Goal: Check status: Check status

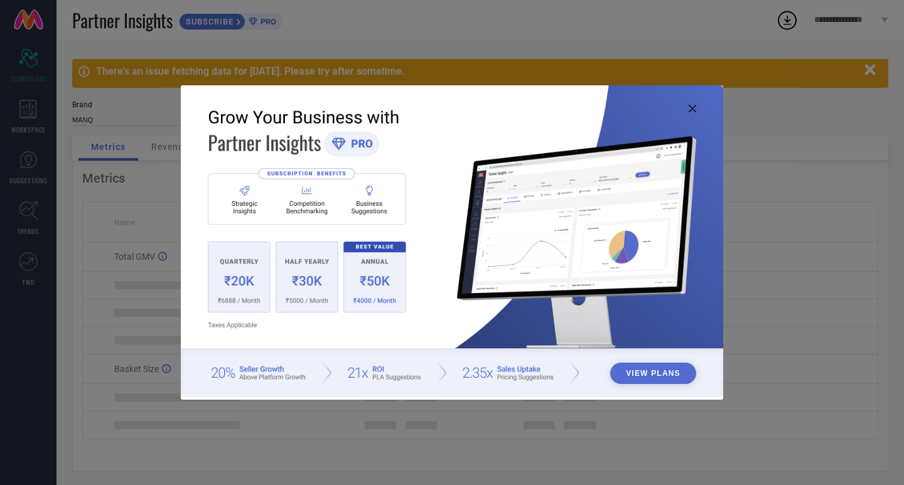
click at [692, 112] on icon at bounding box center [693, 109] width 8 height 8
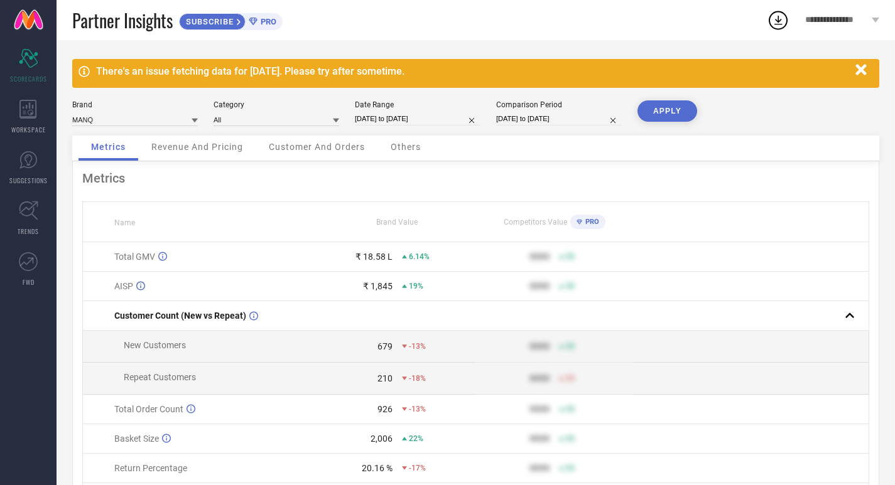
select select "7"
select select "2025"
select select "8"
select select "2025"
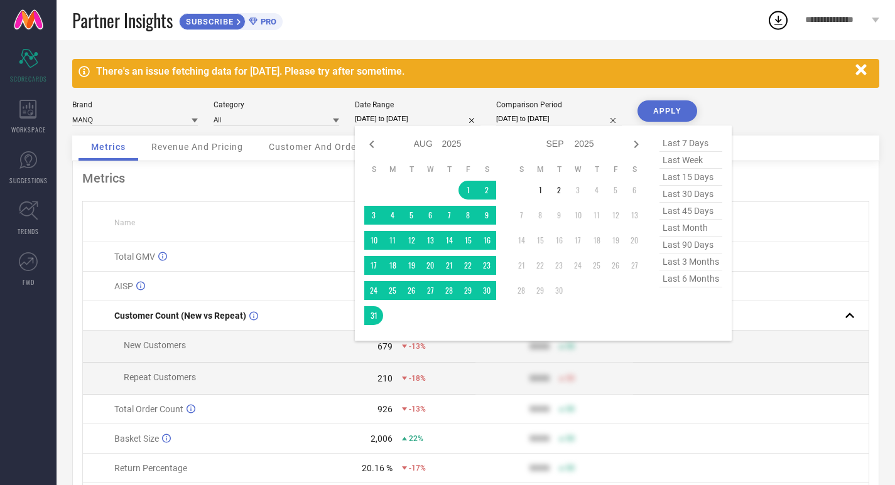
click at [441, 121] on input "[DATE] to [DATE]" at bounding box center [418, 118] width 126 height 13
click at [540, 193] on td "1" at bounding box center [539, 190] width 19 height 19
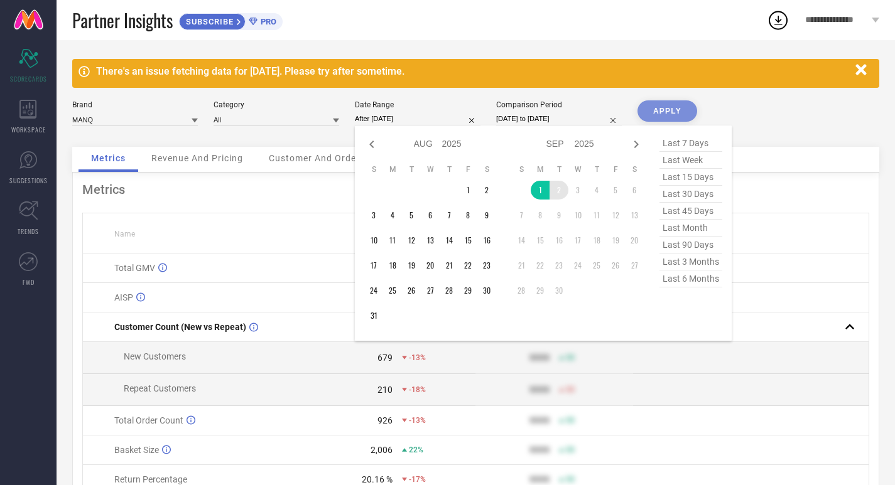
type input "[DATE] to [DATE]"
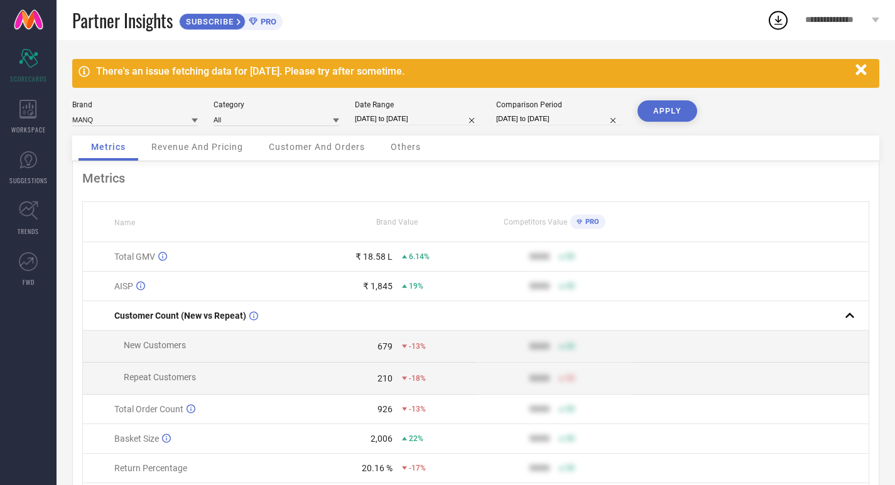
click at [571, 121] on input "[DATE] to [DATE]" at bounding box center [559, 118] width 126 height 13
select select "7"
select select "2024"
select select "8"
select select "2024"
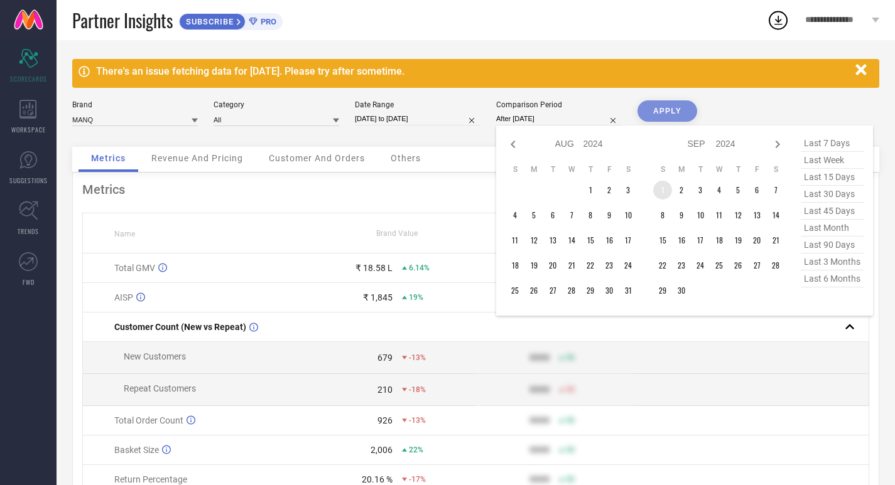
click at [661, 191] on td "1" at bounding box center [662, 190] width 19 height 19
type input "[DATE] to [DATE]"
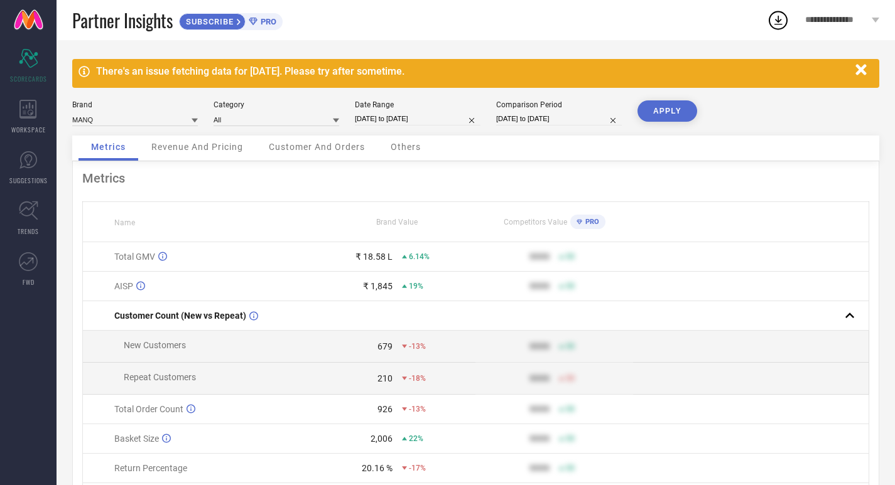
click at [667, 114] on button "APPLY" at bounding box center [667, 110] width 60 height 21
